Goal: Task Accomplishment & Management: Manage account settings

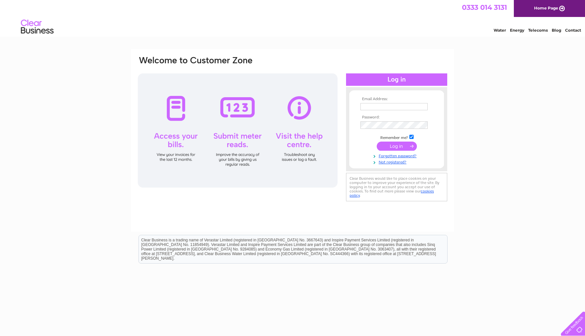
type input "[EMAIL_ADDRESS][DOMAIN_NAME]"
click at [396, 147] on input "submit" at bounding box center [397, 146] width 40 height 9
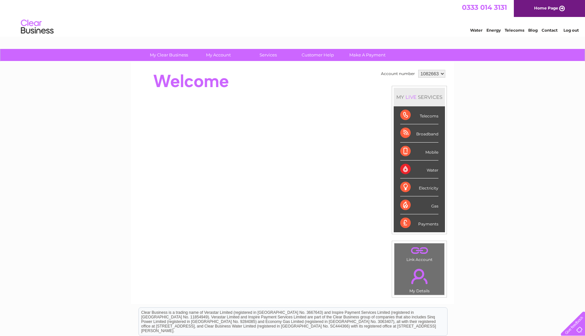
select select "1084583"
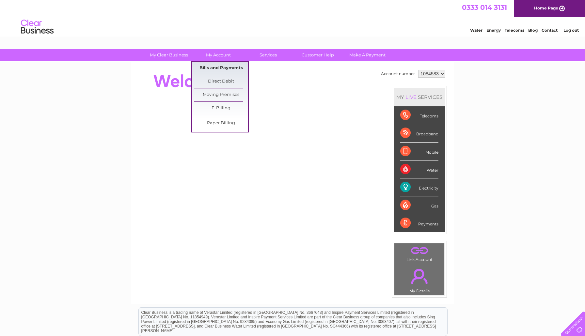
click at [222, 63] on link "Bills and Payments" at bounding box center [221, 68] width 54 height 13
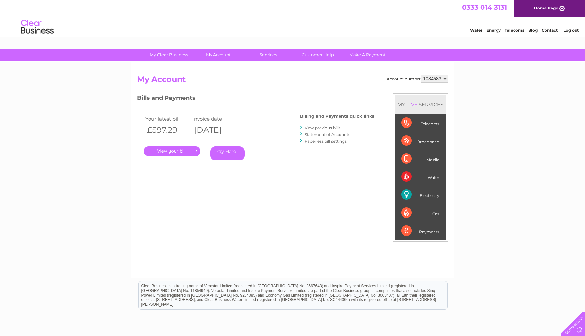
click at [172, 151] on link "." at bounding box center [172, 151] width 57 height 9
click at [309, 127] on link "View previous bills" at bounding box center [323, 127] width 36 height 5
